Goal: Task Accomplishment & Management: Complete application form

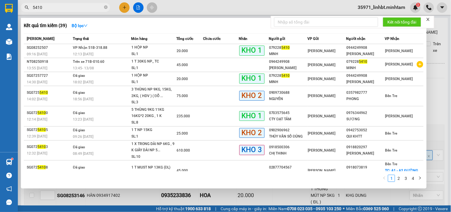
click at [64, 5] on input "5410" at bounding box center [68, 7] width 70 height 7
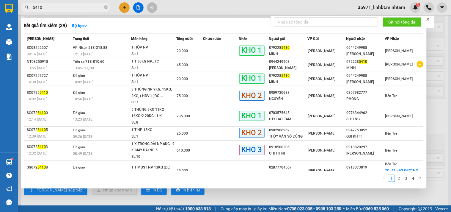
click at [64, 5] on input "5410" at bounding box center [68, 7] width 70 height 7
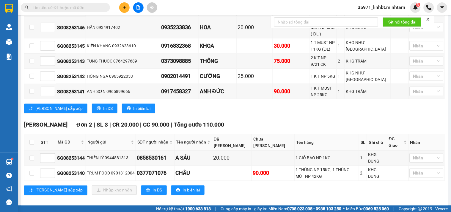
type input "V"
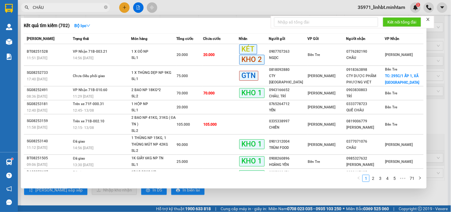
type input "CHÂU"
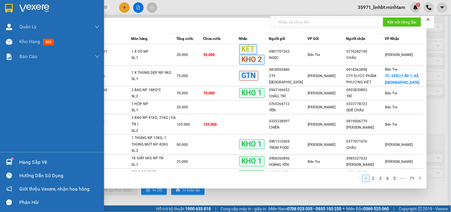
click at [7, 161] on img at bounding box center [9, 162] width 6 height 6
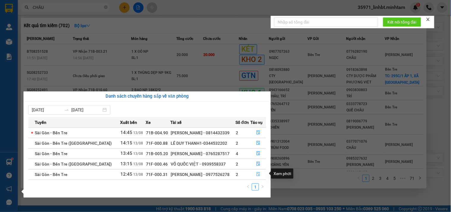
click at [258, 175] on icon "file-done" at bounding box center [258, 174] width 4 height 4
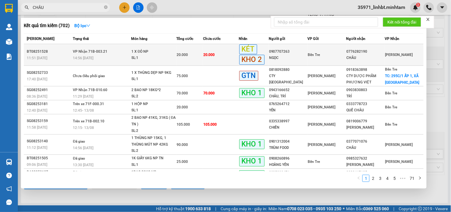
scroll to position [129, 0]
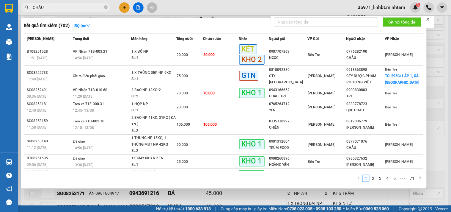
click at [437, 40] on div at bounding box center [225, 106] width 451 height 212
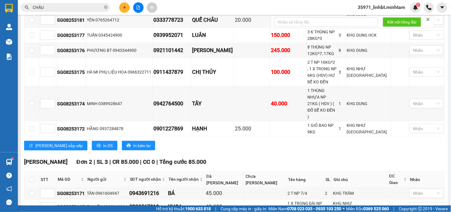
click at [79, 6] on input "CHÂU" at bounding box center [68, 7] width 70 height 7
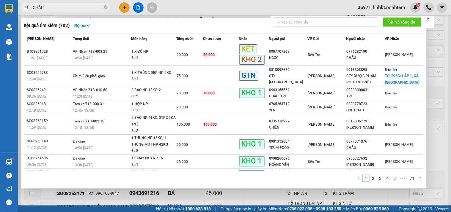
click at [79, 6] on input "CHÂU" at bounding box center [68, 7] width 70 height 7
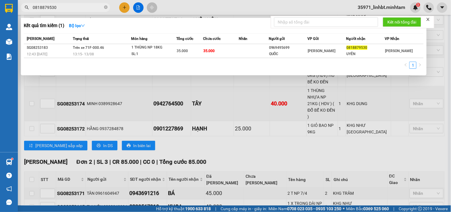
type input "0818879530"
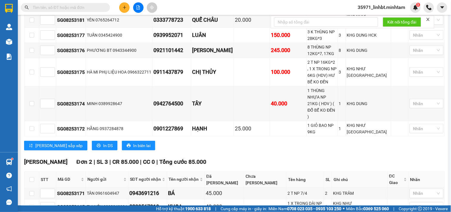
click at [120, 7] on button at bounding box center [124, 7] width 10 height 10
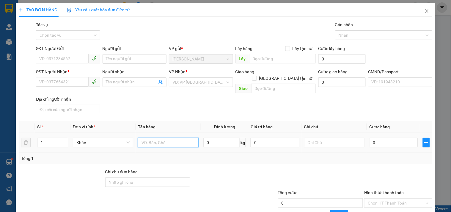
click at [162, 138] on input "text" at bounding box center [168, 143] width 60 height 10
type input "1 t 11kg np_ tc"
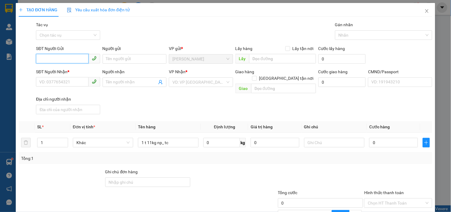
click at [66, 57] on input "SĐT Người Gửi" at bounding box center [62, 59] width 52 height 10
type input "0365829592"
click at [52, 73] on div "0365829592 - ANH DŨNG" at bounding box center [67, 71] width 56 height 7
type input "ANH DŨNG"
type input "0786464065"
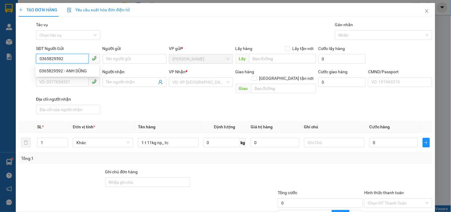
type input "HƯỜNG"
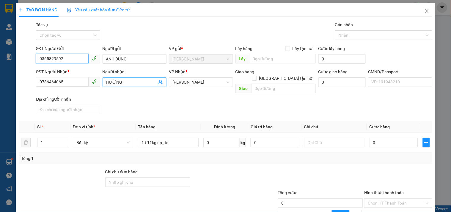
type input "0365829592"
click at [160, 82] on icon "user-add" at bounding box center [161, 82] width 4 height 4
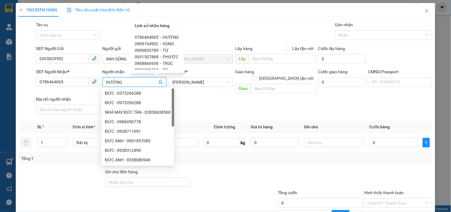
click at [158, 48] on div "0909820789 - TỪ" at bounding box center [157, 50] width 44 height 7
type input "0909820789"
type input "TỪ"
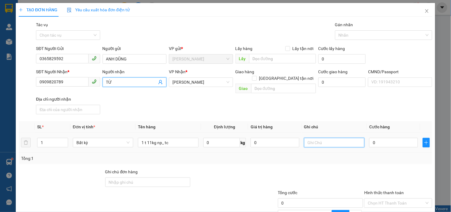
click at [326, 139] on input "text" at bounding box center [334, 143] width 60 height 10
type input "19H30 LINH"
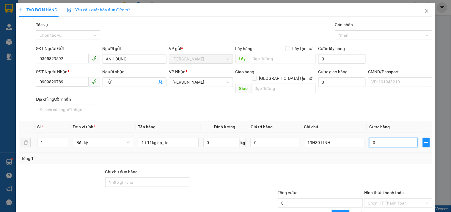
click at [379, 138] on input "0" at bounding box center [393, 143] width 49 height 10
type input "3"
type input "30"
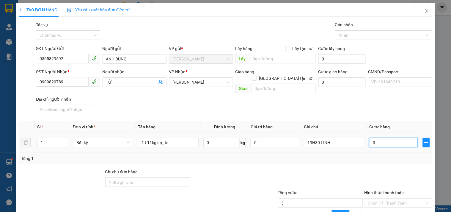
type input "30"
type input "30.000"
click at [355, 155] on div "Tổng: 1" at bounding box center [225, 158] width 409 height 7
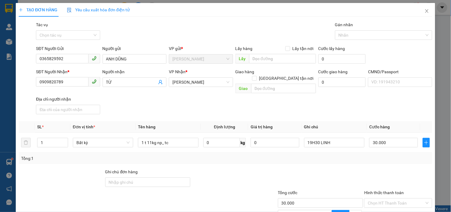
scroll to position [58, 0]
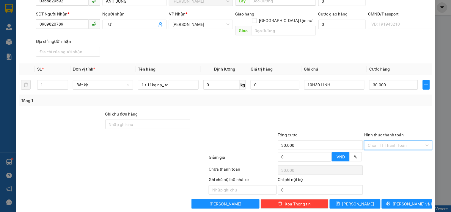
click at [397, 141] on input "Hình thức thanh toán" at bounding box center [396, 145] width 57 height 9
click at [382, 151] on div "Tại văn phòng" at bounding box center [395, 149] width 60 height 7
type input "0"
click at [400, 200] on span "[PERSON_NAME] và In" at bounding box center [414, 203] width 42 height 7
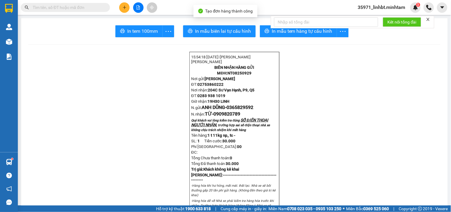
click at [272, 28] on form "Kết nối tổng đài" at bounding box center [353, 22] width 164 height 12
click at [269, 30] on button "In mẫu tem hàng tự cấu hình" at bounding box center [298, 31] width 77 height 12
click at [133, 30] on span "In tem 100mm" at bounding box center [142, 30] width 31 height 7
click at [63, 7] on input "text" at bounding box center [68, 7] width 70 height 7
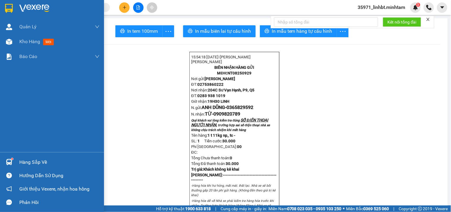
click at [7, 158] on div at bounding box center [9, 162] width 10 height 10
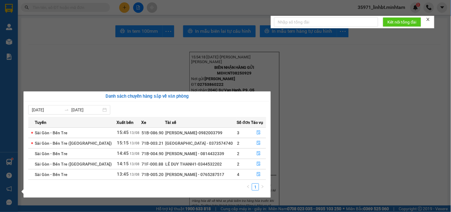
click at [64, 8] on section "Kết quả tìm kiếm ( 1 ) Bộ lọc Mã ĐH Trạng thái Món hàng Tổng cước Chưa cước Nhã…" at bounding box center [225, 106] width 451 height 212
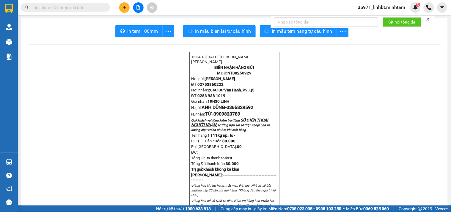
click at [64, 8] on input "text" at bounding box center [68, 7] width 70 height 7
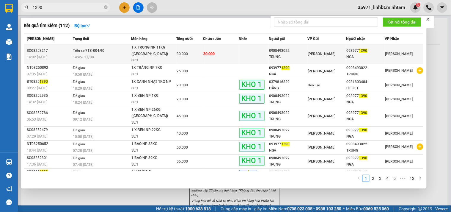
type input "1390"
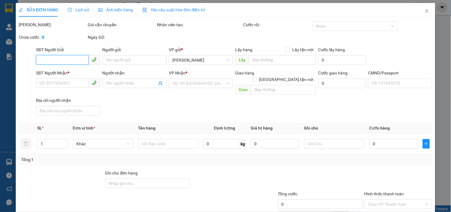
type input "0908493022"
type input "TRUNG"
type input "0939771390"
type input "NGA"
type input "30.000"
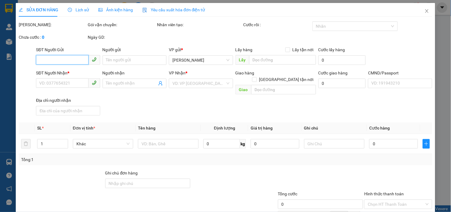
type input "30.000"
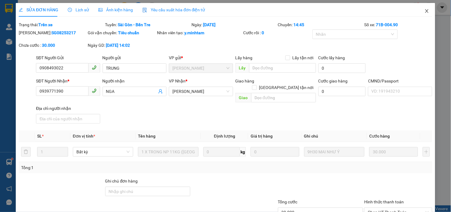
click at [425, 12] on icon "close" at bounding box center [427, 11] width 5 height 5
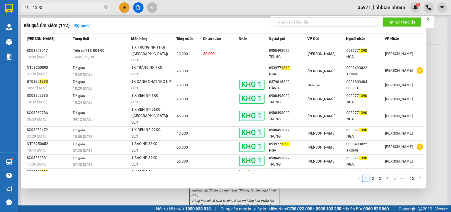
click at [42, 7] on input "1390" at bounding box center [68, 7] width 70 height 7
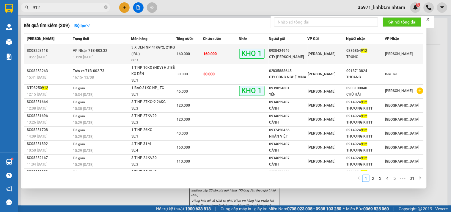
type input "912"
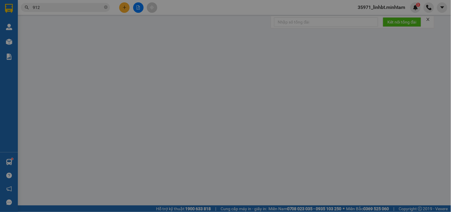
type input "0938424949"
type input "CTY [PERSON_NAME]"
type input "0386864912"
type input "TRUNG"
type input "BM"
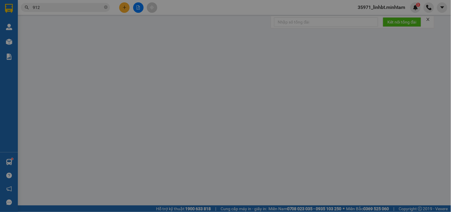
type input "160.000"
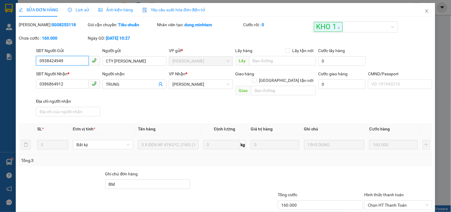
scroll to position [60, 0]
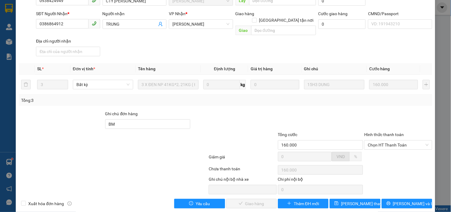
click at [394, 131] on div "Hình thức thanh toán" at bounding box center [398, 135] width 68 height 9
click at [388, 140] on span "Chọn HT Thanh Toán" at bounding box center [398, 144] width 61 height 9
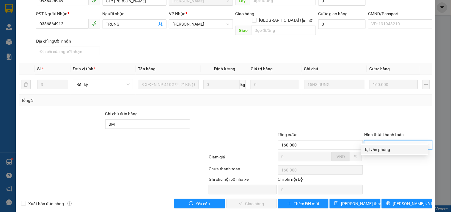
click at [375, 147] on div "Tại văn phòng" at bounding box center [395, 149] width 60 height 7
type input "0"
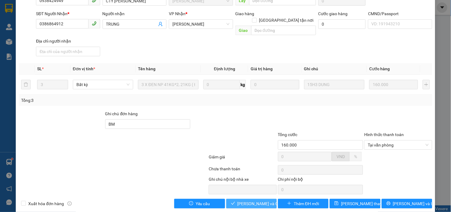
click at [245, 200] on span "[PERSON_NAME] và Giao hàng" at bounding box center [266, 203] width 57 height 7
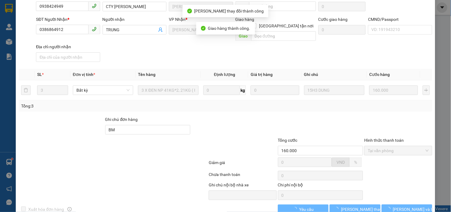
click at [420, 204] on button "[PERSON_NAME] và In" at bounding box center [407, 209] width 51 height 10
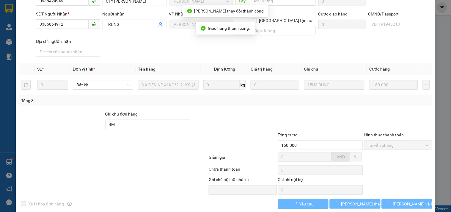
click at [420, 199] on button "[PERSON_NAME] và In" at bounding box center [407, 204] width 51 height 10
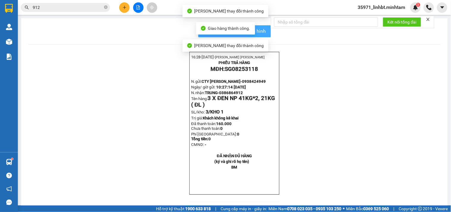
click at [258, 31] on span "In mẫu biên lai tự cấu hình" at bounding box center [238, 30] width 56 height 7
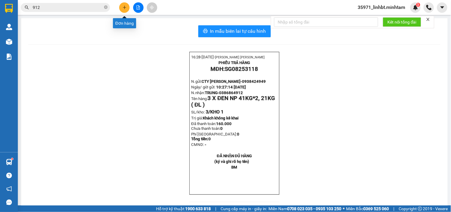
click at [127, 8] on button at bounding box center [124, 7] width 10 height 10
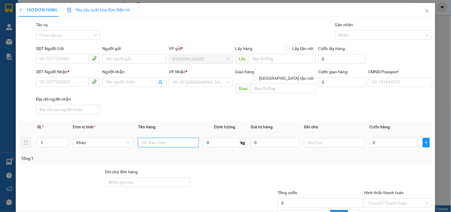
click at [161, 138] on input "text" at bounding box center [168, 143] width 60 height 10
type input "1 T NP"
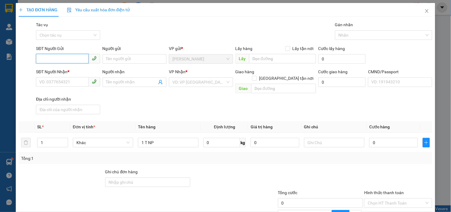
click at [72, 57] on input "SĐT Người Gửi" at bounding box center [62, 59] width 52 height 10
type input "0969646072"
click at [64, 70] on div "0969646072 - TÍN" at bounding box center [67, 71] width 56 height 7
type input "TÍN"
type input "0979019709"
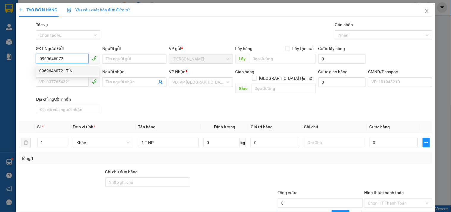
type input "PHÚC"
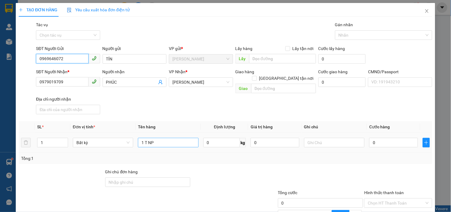
type input "0969646072"
click at [158, 138] on input "1 T NP" at bounding box center [168, 143] width 60 height 10
type input "1 T NP 3KG_ HDV"
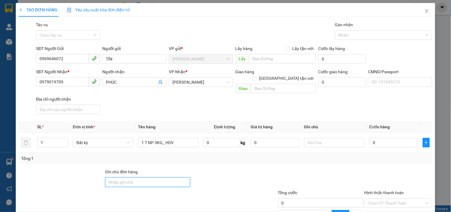
click at [133, 177] on input "Ghi chú đơn hàng" at bounding box center [147, 182] width 85 height 10
drag, startPoint x: 133, startPoint y: 174, endPoint x: 123, endPoint y: 168, distance: 11.1
click at [133, 177] on input "Ghi chú đơn hàng" at bounding box center [147, 182] width 85 height 10
click at [141, 177] on input "Ghi chú đơn hàng" at bounding box center [147, 182] width 85 height 10
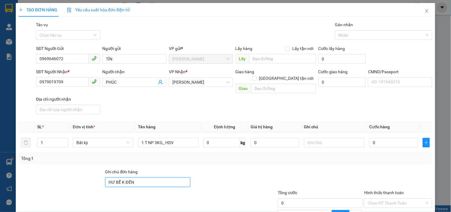
type input "HƯ BỂ K ĐỀN"
click at [236, 158] on div "Transit Pickup Surcharge Ids Transit Deliver Surcharge Ids Transit Deliver Surc…" at bounding box center [226, 143] width 414 height 245
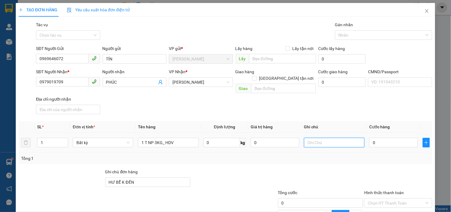
click at [318, 138] on input "text" at bounding box center [334, 143] width 60 height 10
type input "T"
type input "8H [PERSON_NAME]"
click at [379, 138] on input "0" at bounding box center [393, 143] width 49 height 10
type input "2"
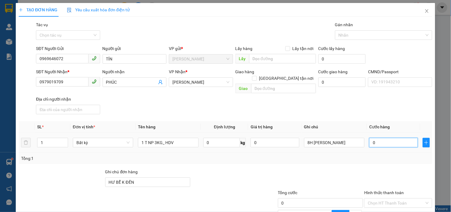
type input "2"
type input "20"
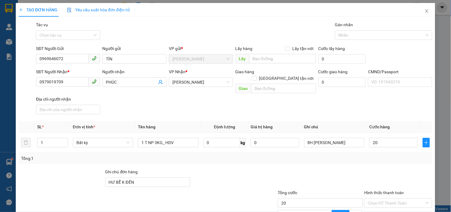
type input "20.000"
click at [293, 168] on div at bounding box center [321, 178] width 87 height 21
click at [364, 156] on div "Tổng: 1" at bounding box center [226, 158] width 414 height 11
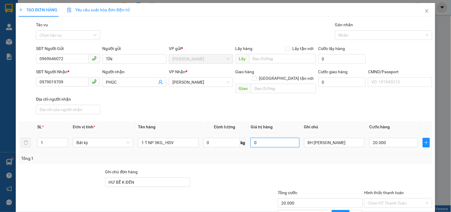
click at [268, 138] on input "0" at bounding box center [275, 143] width 49 height 10
type input "0"
click at [387, 138] on input "20.000" at bounding box center [393, 143] width 49 height 10
type input "0"
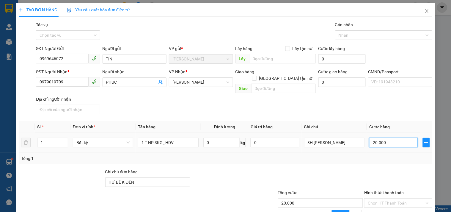
type input "0"
click at [259, 138] on input "0" at bounding box center [275, 143] width 49 height 10
click at [262, 138] on input "0" at bounding box center [275, 143] width 49 height 10
type input "1.000.000"
click at [253, 170] on div at bounding box center [234, 178] width 87 height 21
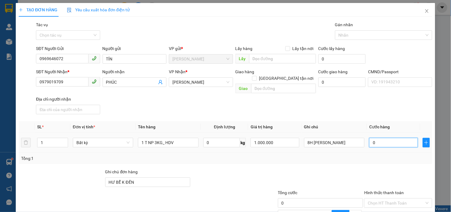
click at [400, 138] on input "0" at bounding box center [393, 143] width 49 height 10
type input "2"
type input "20"
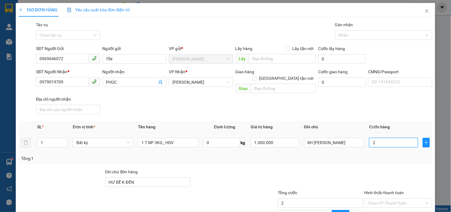
type input "20"
type input "20.000"
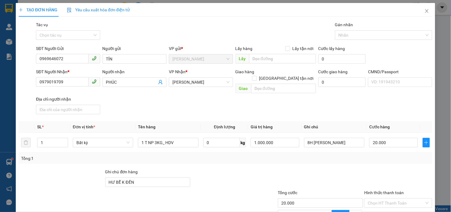
click at [380, 168] on div at bounding box center [398, 178] width 69 height 21
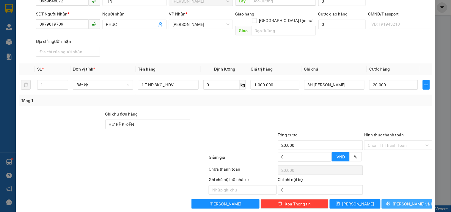
click at [387, 199] on button "[PERSON_NAME] và In" at bounding box center [407, 204] width 51 height 10
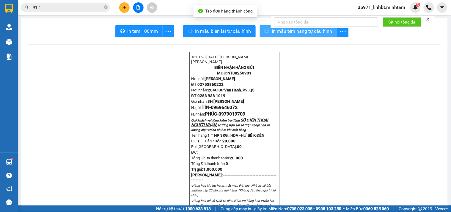
click at [260, 29] on button "In mẫu tem hàng tự cấu hình" at bounding box center [298, 31] width 77 height 12
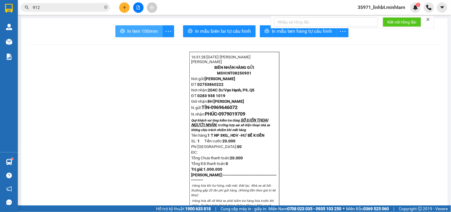
click at [127, 31] on span "In tem 100mm" at bounding box center [142, 30] width 31 height 7
click at [126, 6] on icon "plus" at bounding box center [125, 7] width 4 height 4
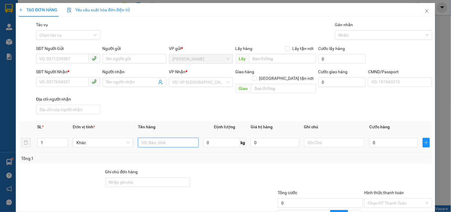
click at [153, 138] on input "text" at bounding box center [168, 143] width 60 height 10
type input "1"
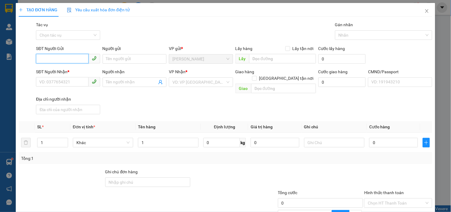
click at [69, 60] on input "SĐT Người Gửi" at bounding box center [62, 59] width 52 height 10
click at [154, 138] on input "1" at bounding box center [168, 143] width 60 height 10
click at [73, 59] on input "SĐT Người Gửi" at bounding box center [62, 59] width 52 height 10
type input "0933115775"
click at [58, 71] on div "0933115775 - HIẾU" at bounding box center [67, 71] width 56 height 7
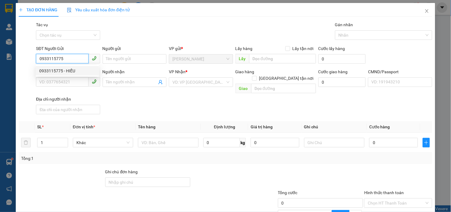
type input "HIẾU"
type input "0984642560"
type input "HUY"
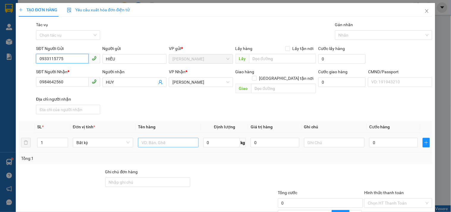
type input "0933115775"
click at [158, 138] on input "text" at bounding box center [168, 143] width 60 height 10
type input "2 T NP 36, 38KG_ TC"
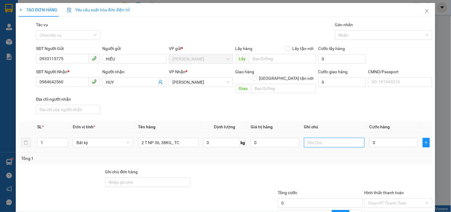
click at [318, 138] on input "text" at bounding box center [334, 143] width 60 height 10
type input "8H [PERSON_NAME]"
click at [411, 138] on input "0" at bounding box center [393, 143] width 49 height 10
type input "1"
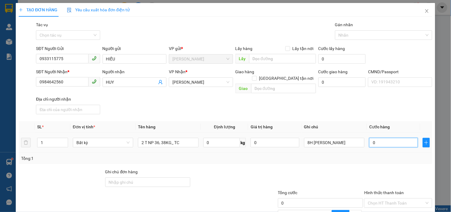
type input "1"
type input "10"
type input "100"
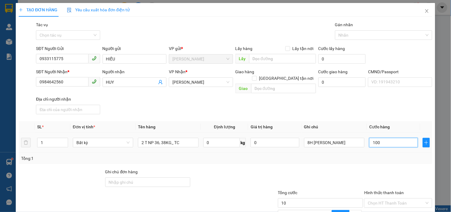
type input "100"
type input "10"
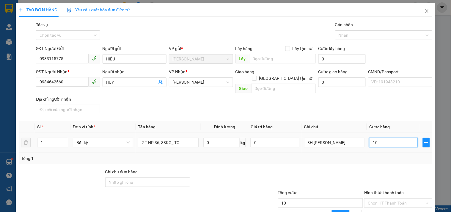
type input "1"
type input "11"
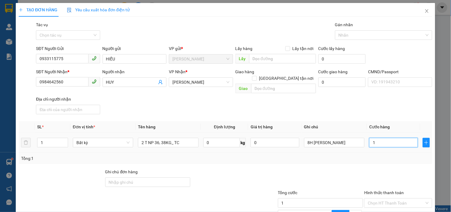
type input "11"
type input "110"
type input "110.000"
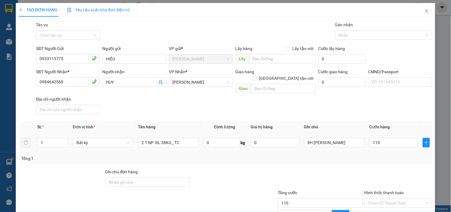
type input "110.000"
click at [342, 174] on div at bounding box center [321, 178] width 87 height 21
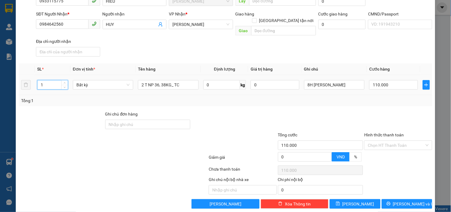
click at [43, 80] on input "1" at bounding box center [52, 84] width 30 height 9
type input "2"
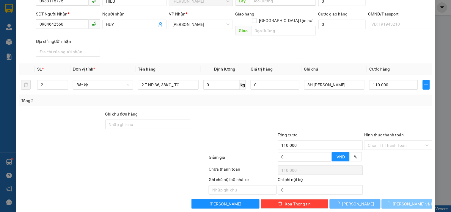
click at [403, 200] on span "[PERSON_NAME] và In" at bounding box center [414, 203] width 42 height 7
type input "0"
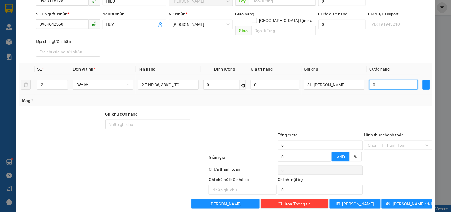
click at [385, 80] on input "0" at bounding box center [393, 85] width 49 height 10
type input "1"
type input "11"
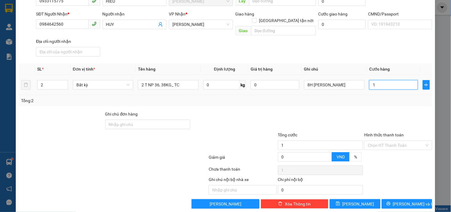
type input "11"
type input "110"
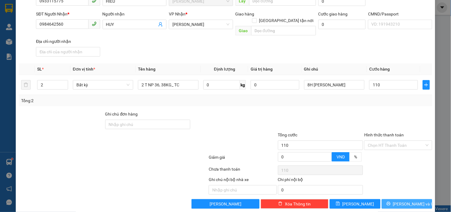
type input "110.000"
click at [402, 200] on span "[PERSON_NAME] và In" at bounding box center [414, 203] width 42 height 7
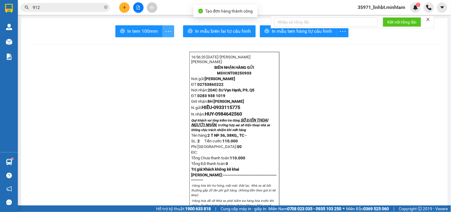
click at [165, 29] on icon "more" at bounding box center [168, 31] width 7 height 7
click at [159, 43] on div "In tem 100mm theo số lượng (2)" at bounding box center [140, 44] width 59 height 7
click at [225, 110] on span "0933115775" at bounding box center [227, 107] width 27 height 6
click at [120, 5] on button at bounding box center [124, 7] width 10 height 10
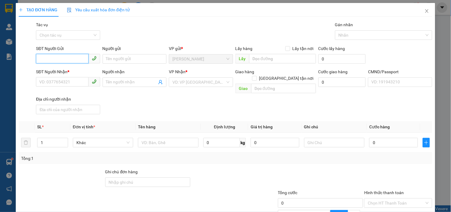
paste input "0933115775"
type input "0933115775"
click at [57, 68] on div "0933115775 - HIẾU" at bounding box center [67, 71] width 56 height 7
type input "HIẾU"
type input "0984642560"
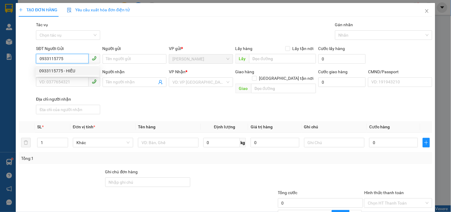
type input "HUY"
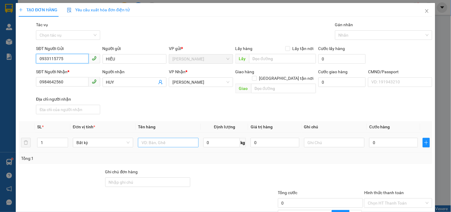
type input "0933115775"
click at [145, 138] on input "text" at bounding box center [168, 143] width 60 height 10
click at [147, 138] on input "1 T 42, 39, 40*2_ TC" at bounding box center [168, 143] width 60 height 10
click at [142, 138] on input "1 T 42, 39, 40*2_ TC" at bounding box center [168, 143] width 60 height 10
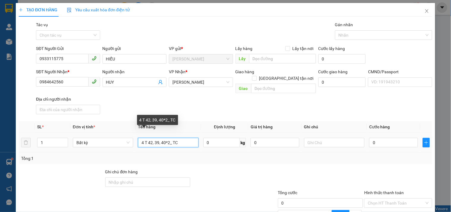
click at [146, 138] on input "4 T 42, 39, 40*2_ TC" at bounding box center [168, 143] width 60 height 10
type input "4 T NP 42, 39, 40*2_ TC"
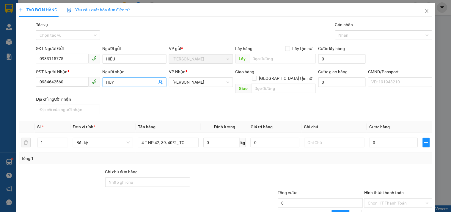
click at [160, 82] on icon "user-add" at bounding box center [160, 82] width 5 height 5
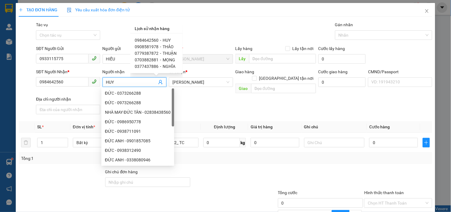
click at [150, 47] on span "0908581978" at bounding box center [147, 46] width 24 height 5
type input "0908581978"
type input "THẢO"
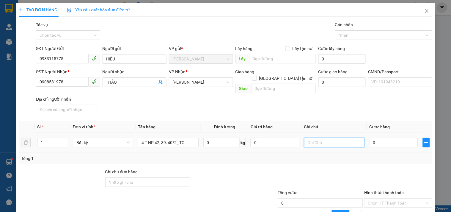
click at [340, 138] on input "text" at bounding box center [334, 143] width 60 height 10
click at [51, 138] on input "1" at bounding box center [52, 142] width 30 height 9
type input "4"
click at [310, 138] on input "text" at bounding box center [334, 143] width 60 height 10
type input "1"
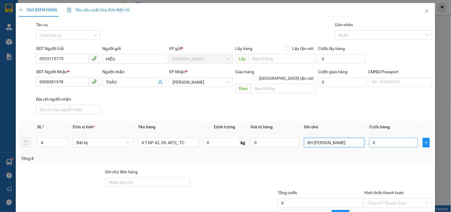
type input "8H [PERSON_NAME]"
click at [374, 138] on input "0" at bounding box center [393, 143] width 49 height 10
click at [228, 159] on div "Transit Pickup Surcharge Ids Transit Deliver Surcharge Ids Transit Deliver Surc…" at bounding box center [226, 143] width 414 height 245
click at [382, 138] on input "0" at bounding box center [393, 143] width 49 height 10
type input "2"
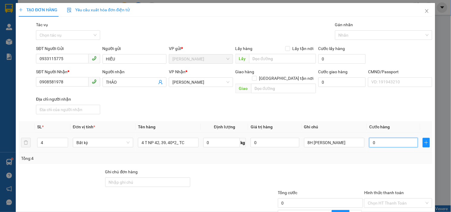
type input "2"
type input "23"
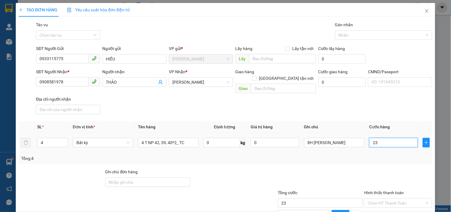
type input "235"
click at [341, 157] on div "Transit Pickup Surcharge Ids Transit Deliver Surcharge Ids Transit Deliver Surc…" at bounding box center [226, 143] width 414 height 245
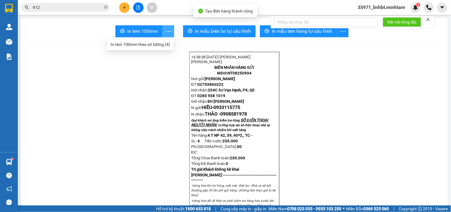
click at [169, 31] on icon "more" at bounding box center [168, 31] width 7 height 7
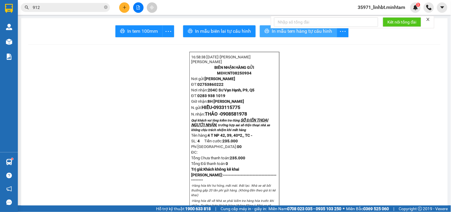
click at [286, 34] on span "In mẫu tem hàng tự cấu hình" at bounding box center [302, 30] width 61 height 7
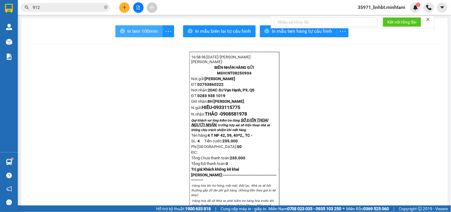
click at [136, 32] on span "In tem 100mm" at bounding box center [142, 30] width 31 height 7
drag, startPoint x: 324, startPoint y: 220, endPoint x: 285, endPoint y: 222, distance: 39.6
drag, startPoint x: 285, startPoint y: 222, endPoint x: 168, endPoint y: 30, distance: 224.7
click at [168, 30] on icon "more" at bounding box center [168, 31] width 7 height 7
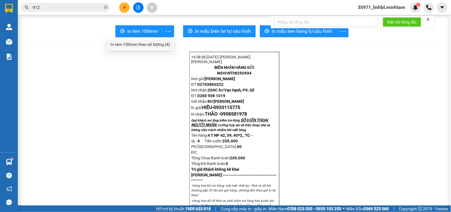
click at [130, 45] on div "In tem 100mm theo số lượng (4)" at bounding box center [140, 44] width 59 height 7
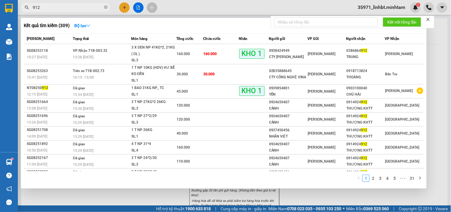
click at [63, 7] on input "912" at bounding box center [68, 7] width 70 height 7
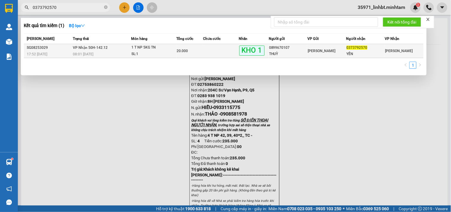
type input "0373792570"
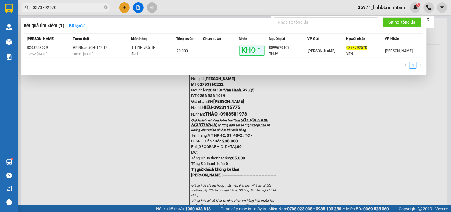
click at [197, 51] on div "20.000" at bounding box center [190, 51] width 26 height 7
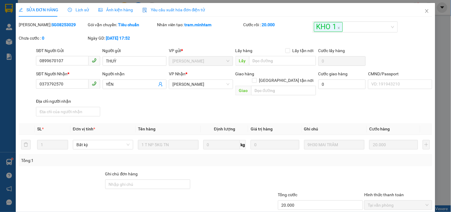
click at [241, 201] on div "SỬA ĐƠN HÀNG Lịch sử Ảnh kiện hàng Yêu cầu xuất hóa đơn điện tử Total Paid Fee …" at bounding box center [226, 138] width 420 height 270
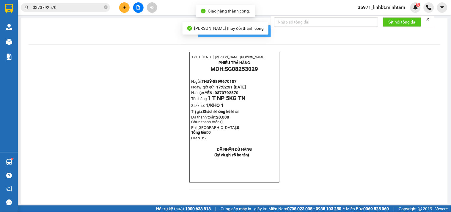
click at [262, 29] on span "In mẫu biên lai tự cấu hình" at bounding box center [238, 30] width 56 height 7
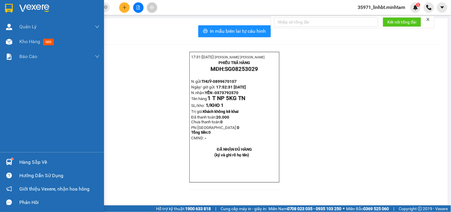
click at [12, 164] on div at bounding box center [9, 162] width 10 height 10
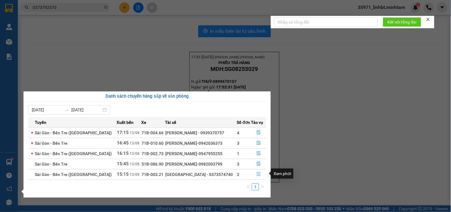
click at [258, 173] on icon "file-done" at bounding box center [259, 174] width 4 height 4
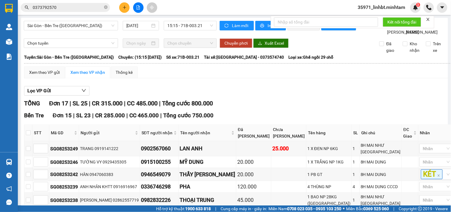
click at [124, 4] on button at bounding box center [124, 7] width 10 height 10
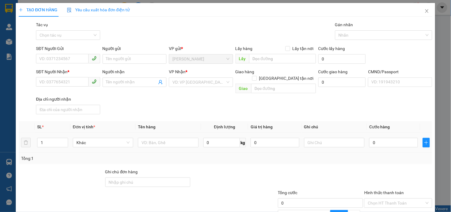
click at [152, 143] on td at bounding box center [168, 143] width 65 height 20
click at [155, 138] on input "text" at bounding box center [168, 143] width 60 height 10
type input "2 K X TRONG 11, 9KG_"
click at [120, 177] on input "Ghi chú đơn hàng" at bounding box center [147, 182] width 85 height 10
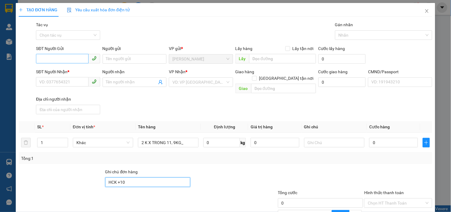
type input "HCK +10"
click at [45, 60] on input "SĐT Người Gửi" at bounding box center [62, 59] width 52 height 10
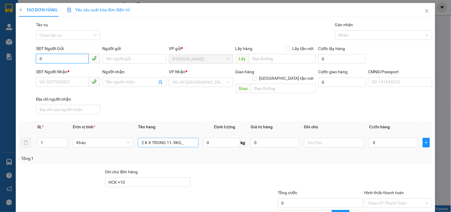
type input "0"
click at [188, 138] on input "2 K X TRONG 11, 9KG_" at bounding box center [168, 143] width 60 height 10
type input "2 K X TRONG 11, 9KG_ TN"
click at [73, 61] on input "0" at bounding box center [62, 59] width 52 height 10
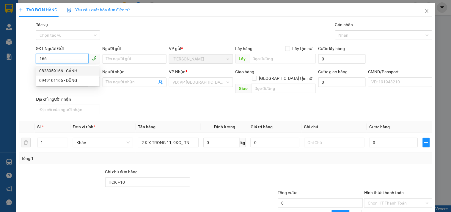
click at [65, 70] on div "0828959166 - CẢNH" at bounding box center [67, 71] width 56 height 7
type input "0828959166"
type input "CẢNH"
type input "0982977822"
type input "KHOA"
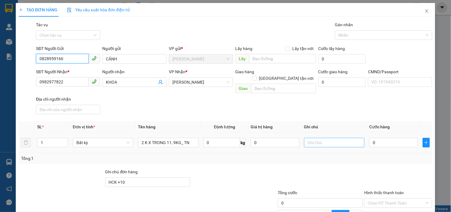
type input "0828959166"
click at [320, 138] on input "text" at bounding box center [334, 143] width 60 height 10
click at [48, 138] on input "1" at bounding box center [52, 142] width 30 height 9
type input "2"
click at [322, 138] on input "text" at bounding box center [334, 143] width 60 height 10
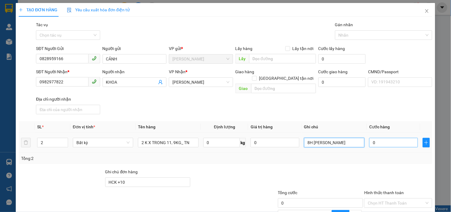
type input "8H [PERSON_NAME]"
click at [399, 138] on input "0" at bounding box center [393, 143] width 49 height 10
type input "06"
type input "6"
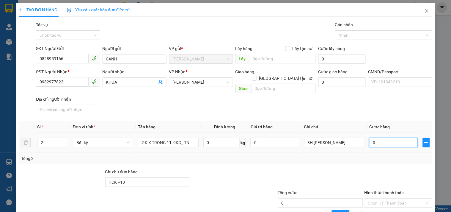
type input "6"
type input "065"
type input "65"
type input "65.000"
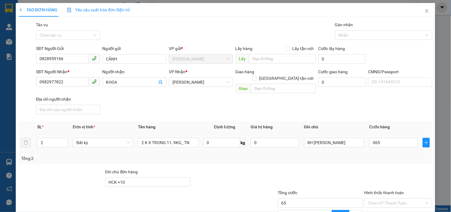
type input "65.000"
click at [381, 155] on div "Tổng: 2" at bounding box center [225, 158] width 409 height 7
click at [385, 198] on input "Hình thức thanh toán" at bounding box center [396, 202] width 57 height 9
click at [380, 204] on div "Tại văn phòng" at bounding box center [395, 207] width 60 height 7
type input "0"
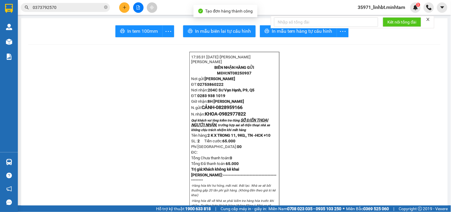
click at [282, 28] on div "Kết nối tổng đài" at bounding box center [353, 22] width 164 height 12
click at [282, 30] on span "In mẫu tem hàng tự cấu hình" at bounding box center [302, 30] width 61 height 7
click at [162, 29] on button "In tem 100mm" at bounding box center [138, 31] width 47 height 12
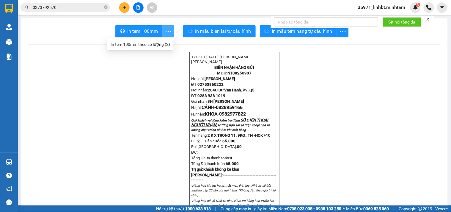
click at [167, 29] on icon "more" at bounding box center [168, 31] width 7 height 7
click at [161, 45] on div "In tem 100mm theo số lượng (2)" at bounding box center [140, 44] width 59 height 7
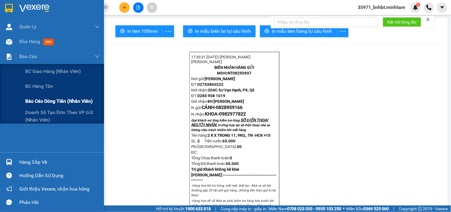
click at [25, 96] on div "Báo cáo dòng tiền (nhân viên)" at bounding box center [62, 101] width 74 height 15
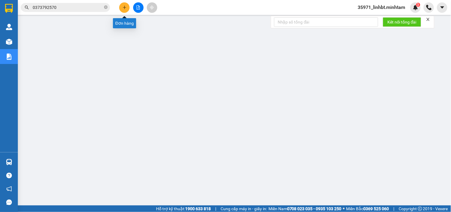
click at [126, 8] on icon "plus" at bounding box center [125, 7] width 4 height 4
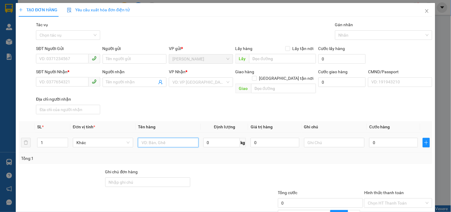
click at [157, 139] on input "text" at bounding box center [168, 143] width 60 height 10
type input "1 T 22KG NP_ TN"
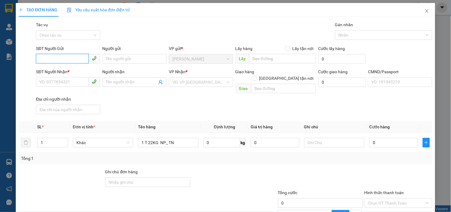
click at [76, 57] on input "SĐT Người Gửi" at bounding box center [62, 59] width 52 height 10
type input "0939020857"
click at [57, 70] on div "0939020857 - LƯU" at bounding box center [67, 71] width 56 height 7
type input "LƯU"
type input "0913115263"
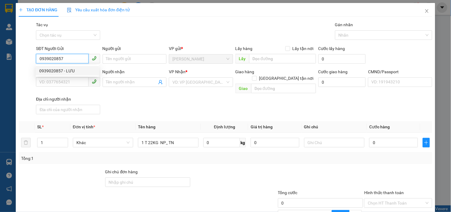
type input "TRANG"
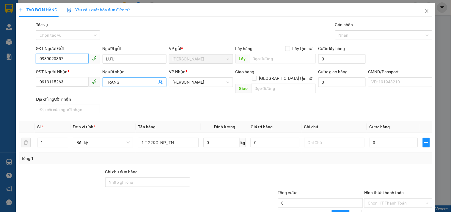
type input "0939020857"
click at [159, 83] on icon "user-add" at bounding box center [160, 82] width 5 height 5
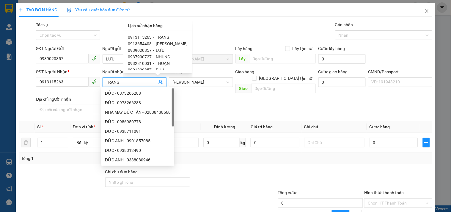
click at [170, 42] on span "[PERSON_NAME]" at bounding box center [172, 43] width 32 height 5
type input "0913654408"
type input "[PERSON_NAME]"
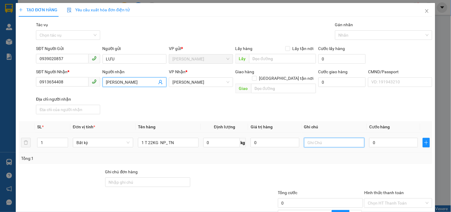
click at [335, 138] on input "text" at bounding box center [334, 143] width 60 height 10
type input "8H [PERSON_NAME]"
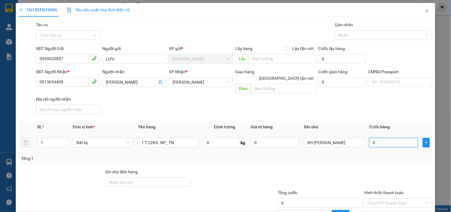
click at [378, 138] on input "0" at bounding box center [393, 143] width 49 height 10
type input "4"
type input "40"
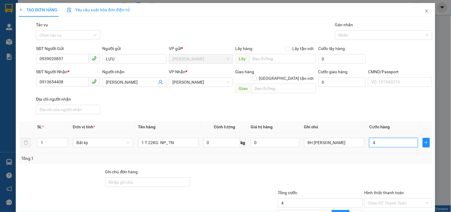
type input "40"
type input "40.000"
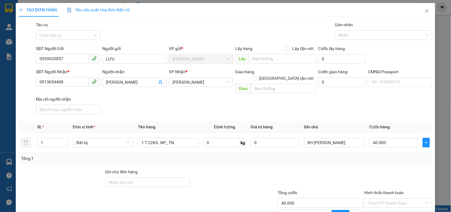
click at [364, 168] on div at bounding box center [398, 178] width 69 height 21
click at [399, 198] on input "Hình thức thanh toán" at bounding box center [396, 202] width 57 height 9
click at [386, 204] on div "Tại văn phòng" at bounding box center [395, 207] width 60 height 7
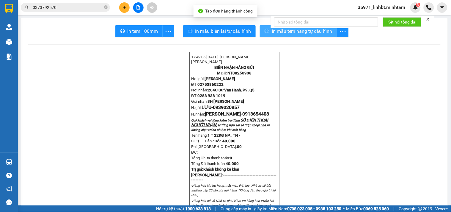
click at [265, 32] on icon "printer" at bounding box center [267, 31] width 5 height 5
click at [308, 33] on span "In mẫu tem hàng tự cấu hình" at bounding box center [302, 30] width 61 height 7
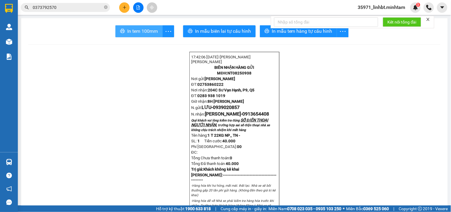
click at [137, 29] on span "In tem 100mm" at bounding box center [142, 30] width 31 height 7
